Goal: Task Accomplishment & Management: Manage account settings

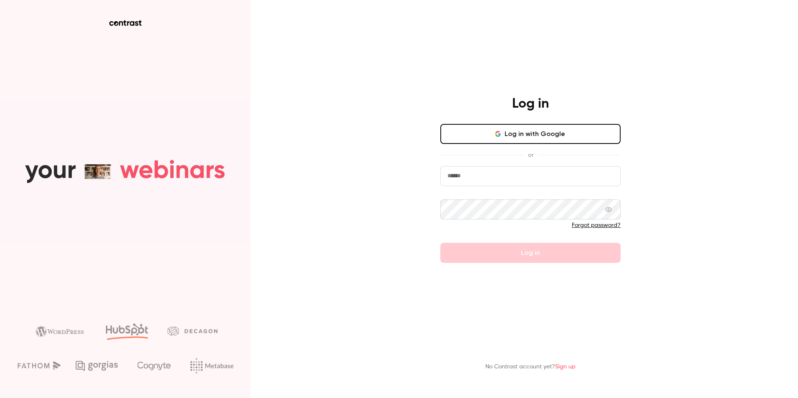
click at [467, 179] on input "email" at bounding box center [531, 176] width 180 height 20
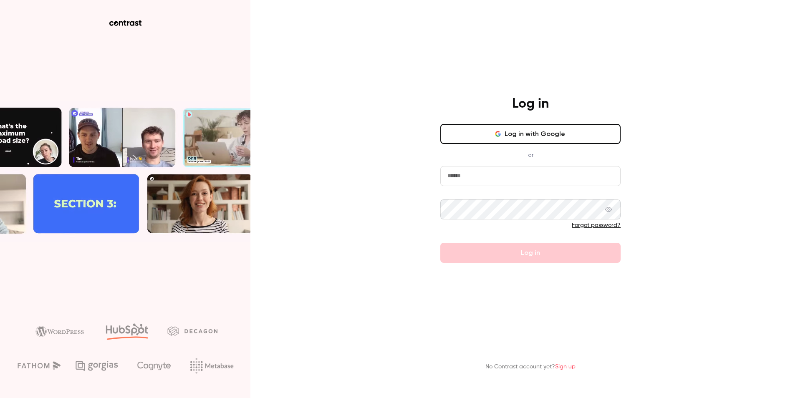
type input "**********"
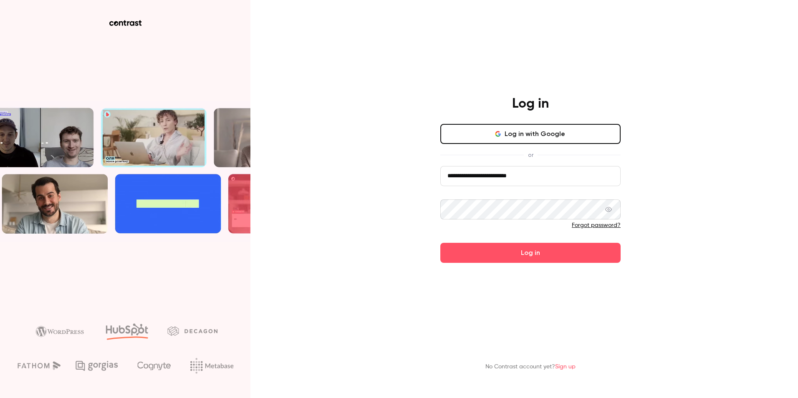
click at [441, 243] on button "Log in" at bounding box center [531, 253] width 180 height 20
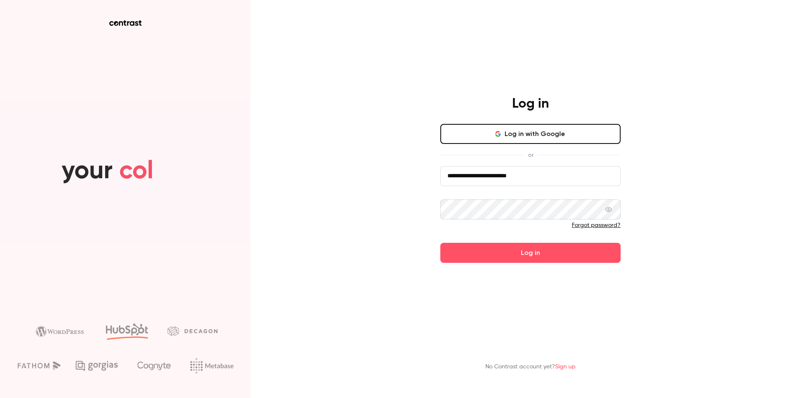
click at [441, 243] on button "Log in" at bounding box center [531, 253] width 180 height 20
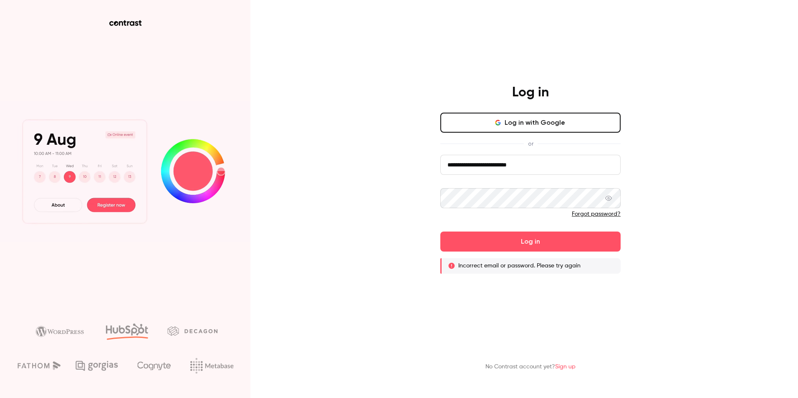
click at [612, 202] on icon at bounding box center [608, 198] width 7 height 7
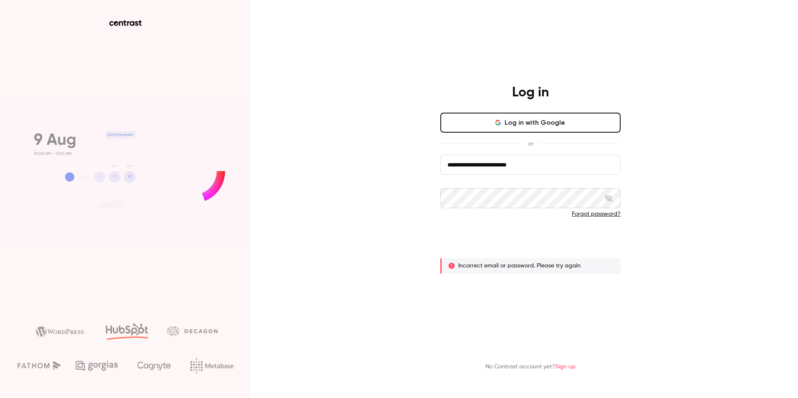
click at [526, 244] on button "Log in" at bounding box center [531, 242] width 180 height 20
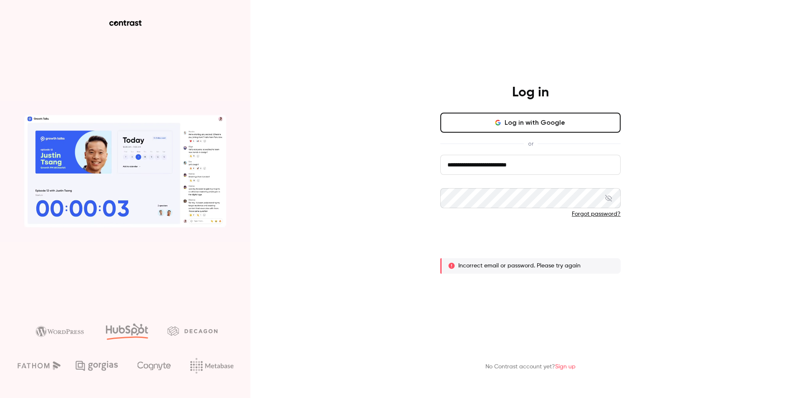
click at [535, 248] on button "Log in" at bounding box center [531, 242] width 180 height 20
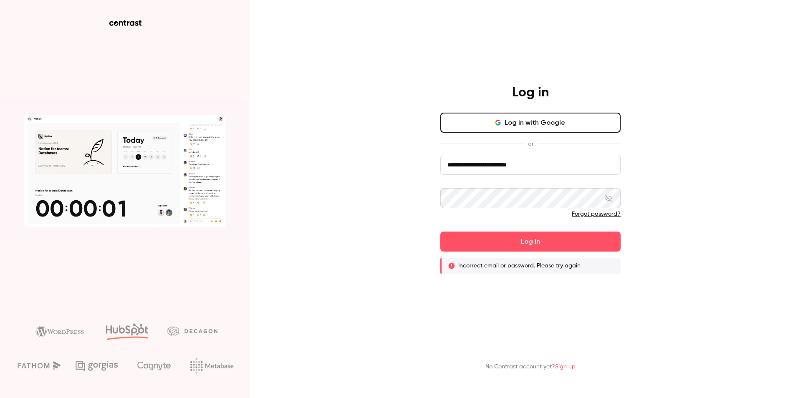
click at [282, 205] on div "**********" at bounding box center [399, 199] width 798 height 398
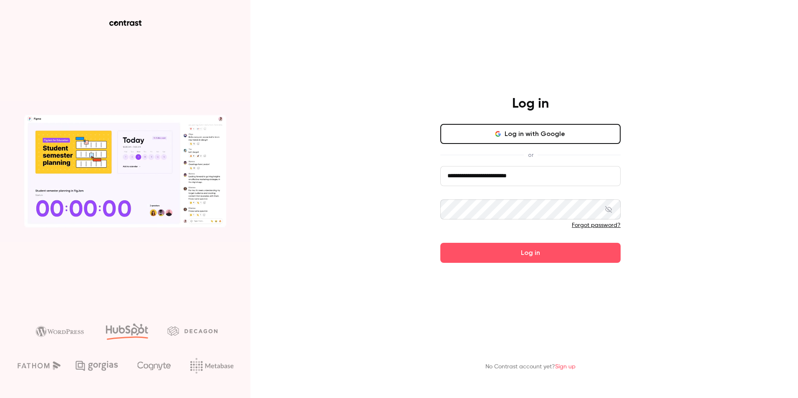
click at [441, 243] on button "Log in" at bounding box center [531, 253] width 180 height 20
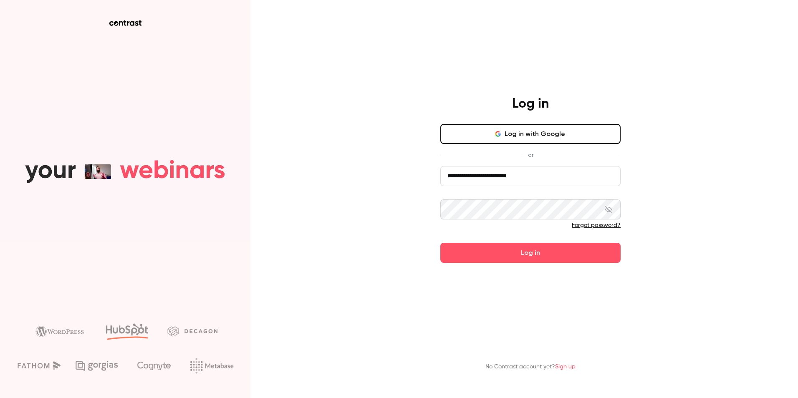
click at [441, 243] on button "Log in" at bounding box center [531, 253] width 180 height 20
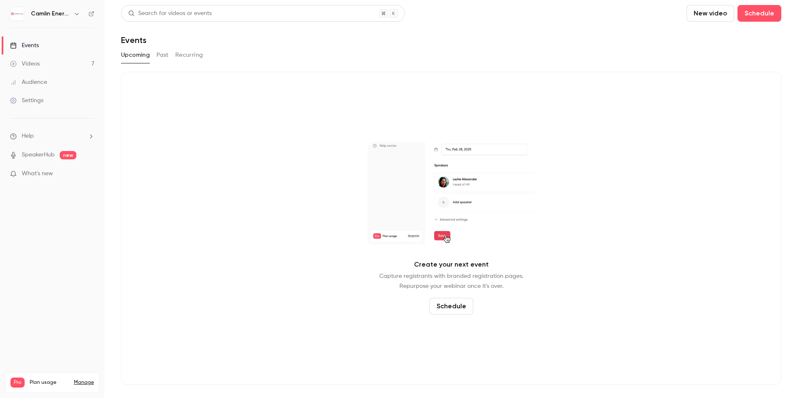
click at [79, 15] on icon "button" at bounding box center [76, 13] width 7 height 7
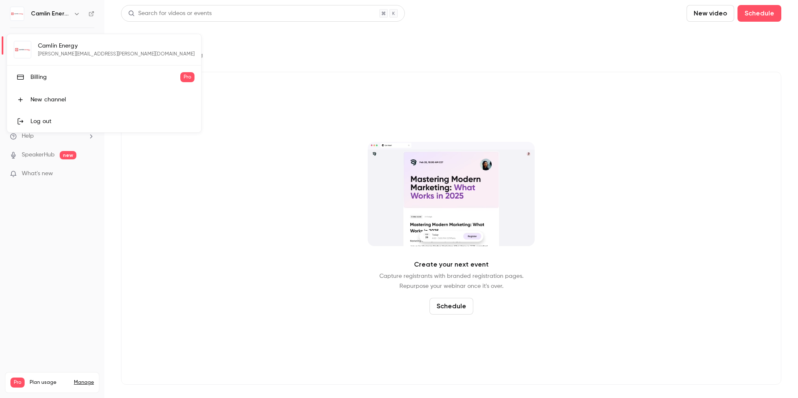
click at [48, 83] on link "Billing Pro" at bounding box center [104, 77] width 194 height 23
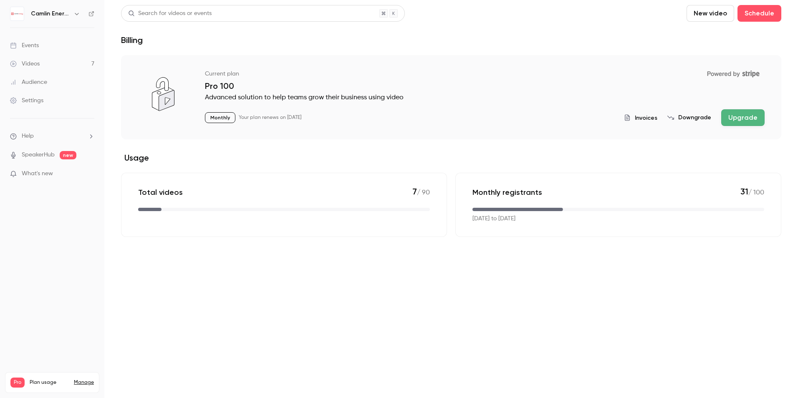
click at [642, 115] on span "Invoices" at bounding box center [646, 118] width 23 height 9
